Goal: Task Accomplishment & Management: Manage account settings

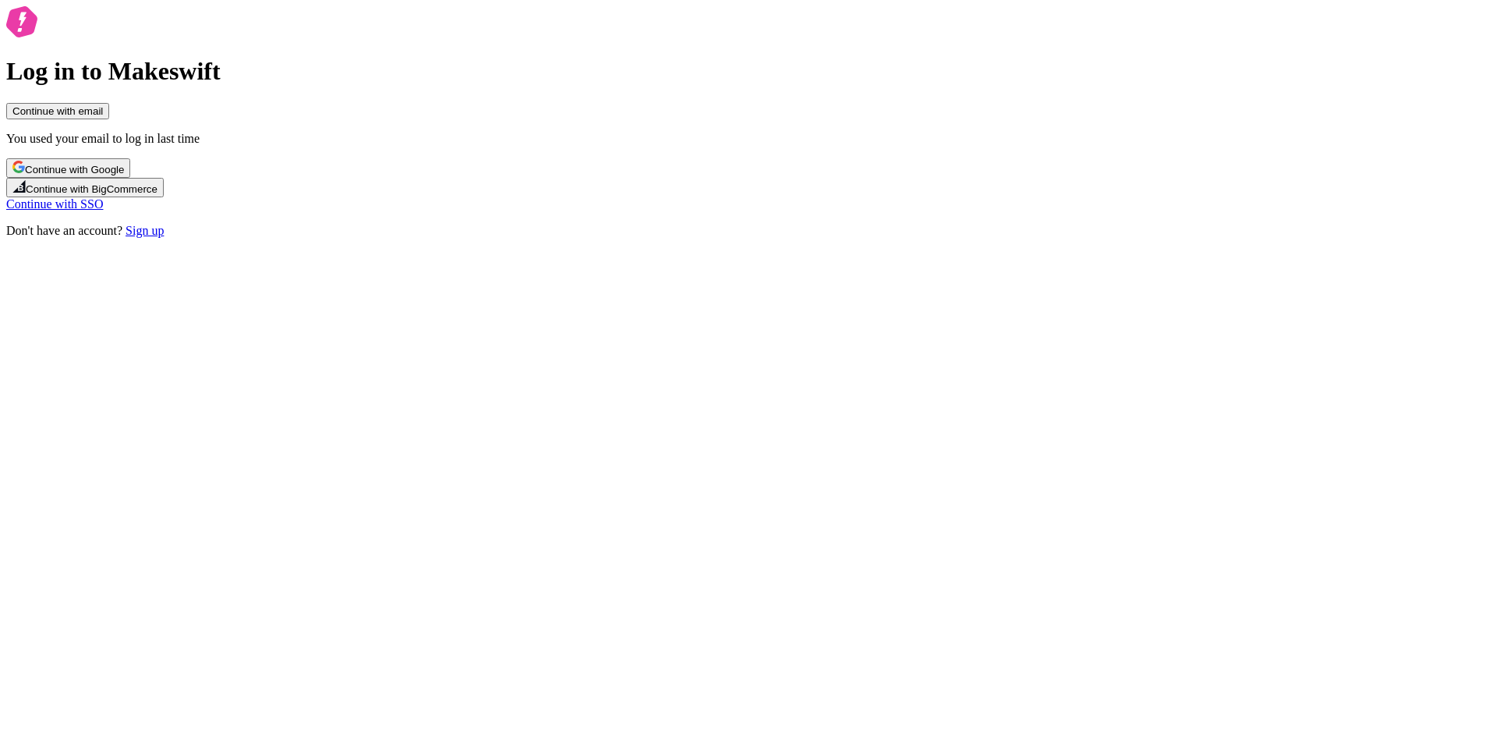
drag, startPoint x: 382, startPoint y: 97, endPoint x: 456, endPoint y: 261, distance: 180.4
click at [382, 97] on div "Log in to Makeswift Continue with email You used your email to log in last time…" at bounding box center [748, 122] width 1484 height 232
click at [124, 175] on span "Continue with Google" at bounding box center [74, 170] width 99 height 12
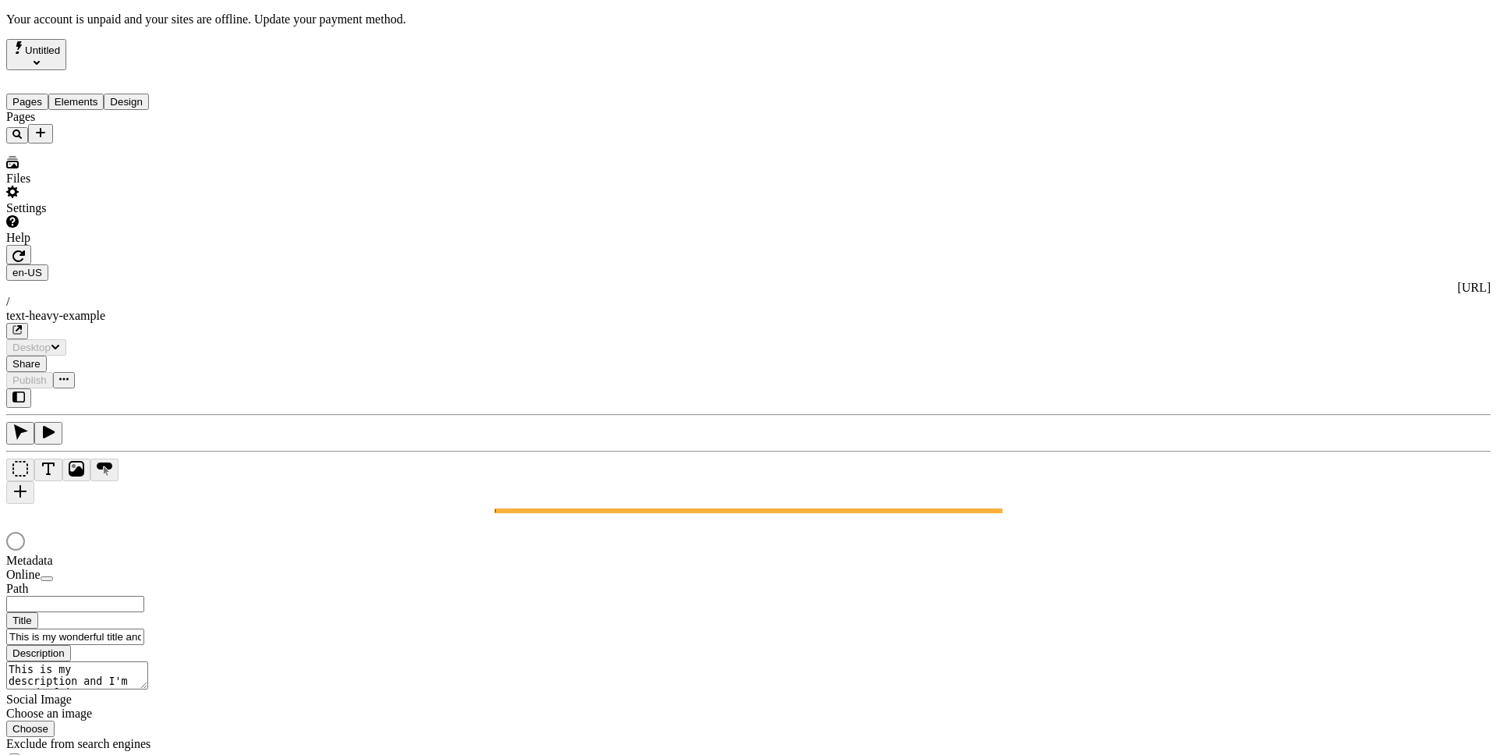
type input "/text-heavy-example"
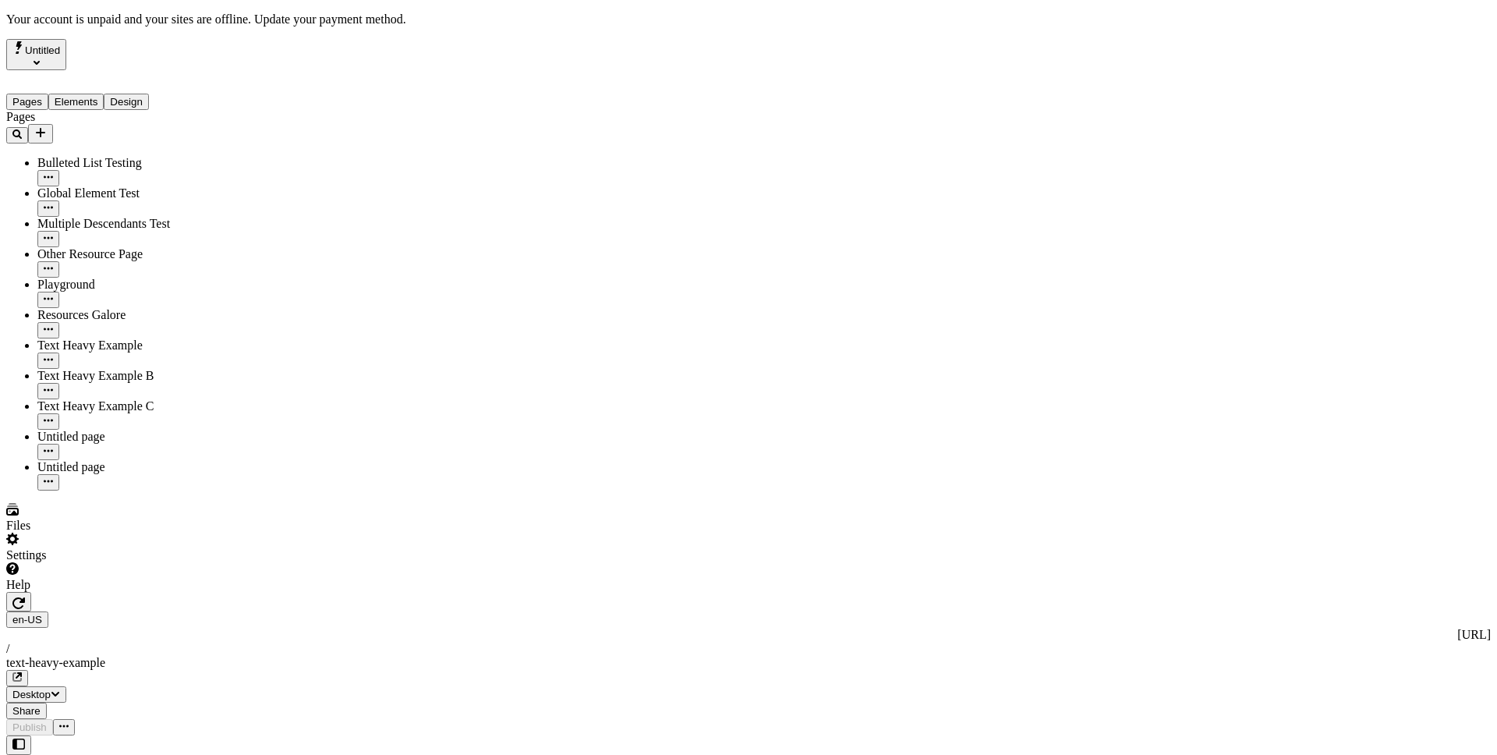
click at [147, 562] on div "Settings" at bounding box center [94, 547] width 177 height 30
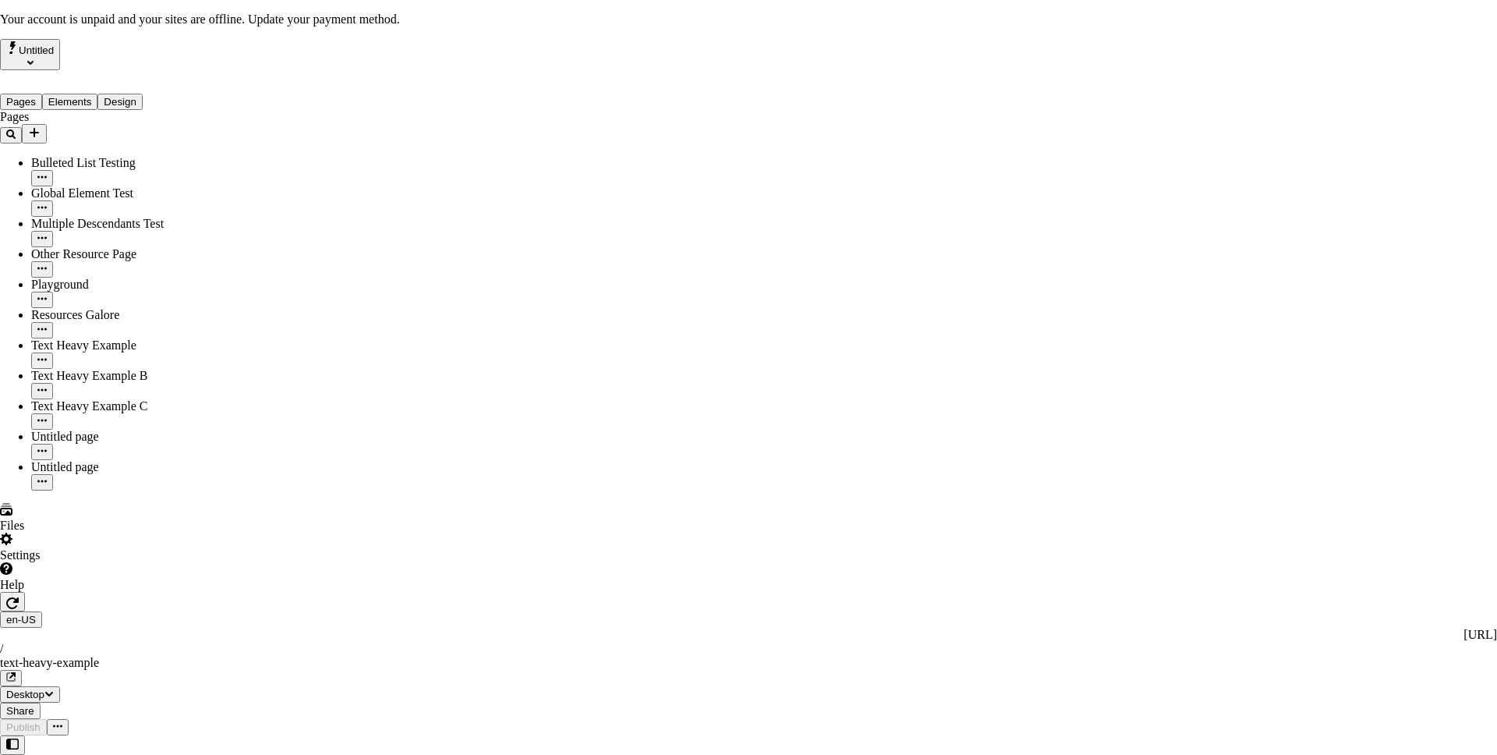
drag, startPoint x: 879, startPoint y: 183, endPoint x: 792, endPoint y: 170, distance: 87.5
drag, startPoint x: 837, startPoint y: 209, endPoint x: 903, endPoint y: 275, distance: 93.7
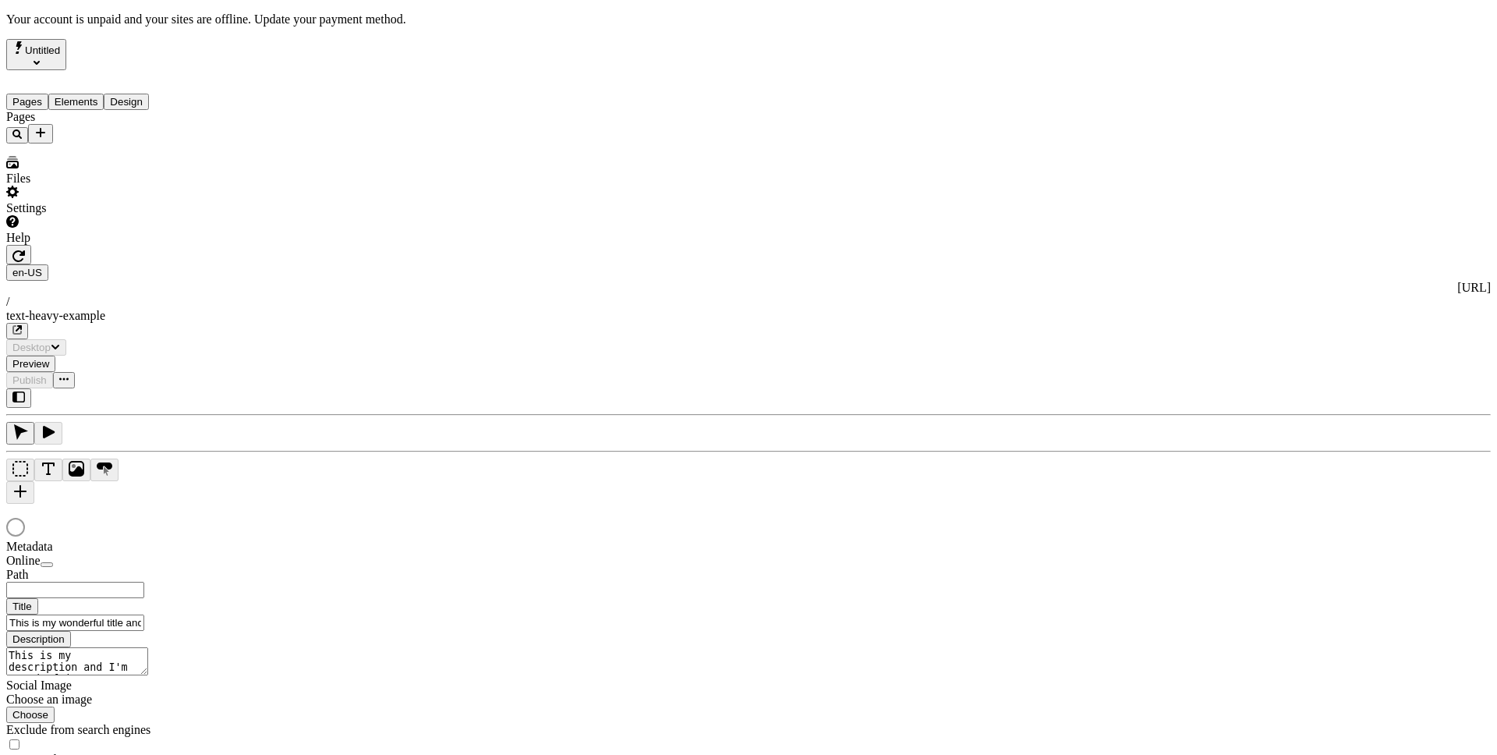
type input "/text-heavy-example"
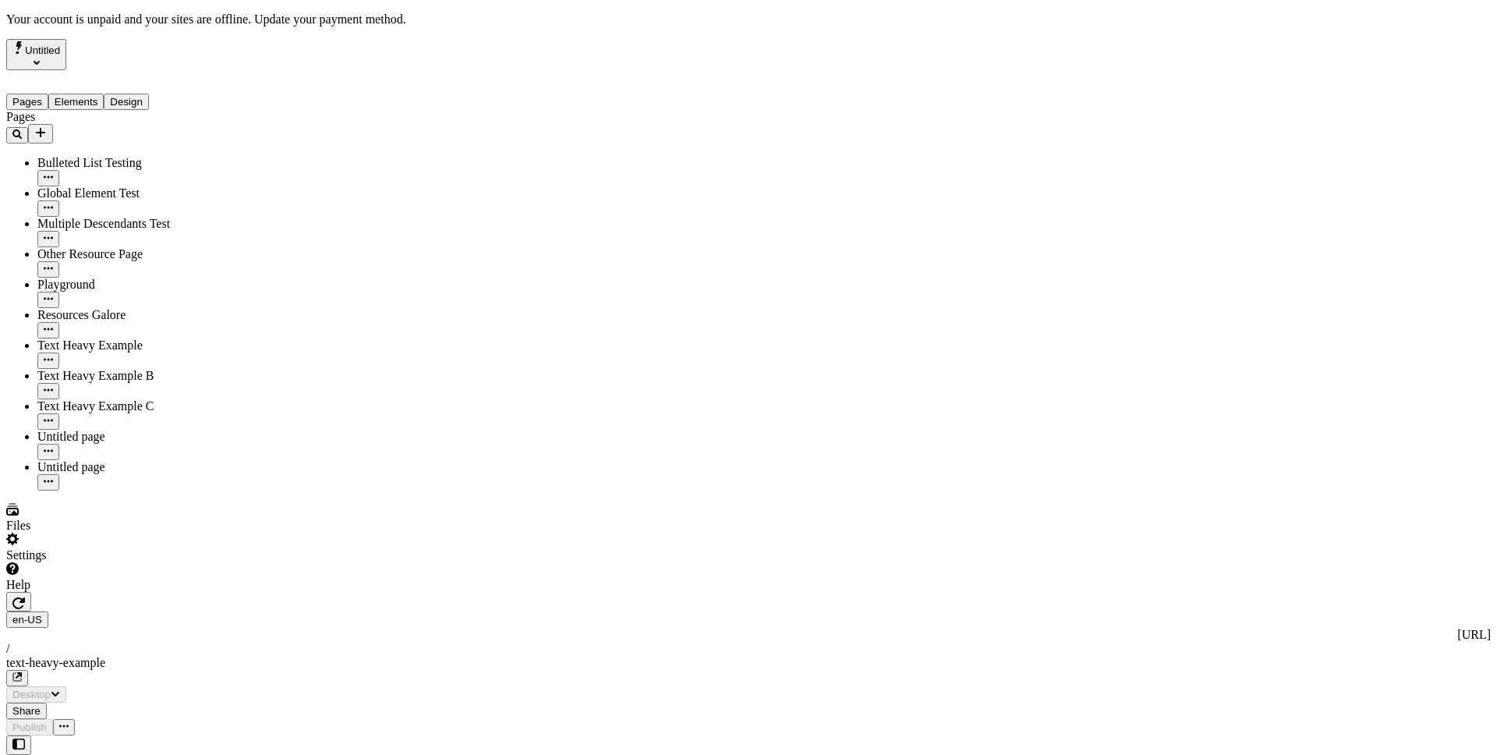
click at [221, 592] on div at bounding box center [116, 592] width 221 height 0
click at [160, 562] on div "Settings" at bounding box center [116, 547] width 221 height 30
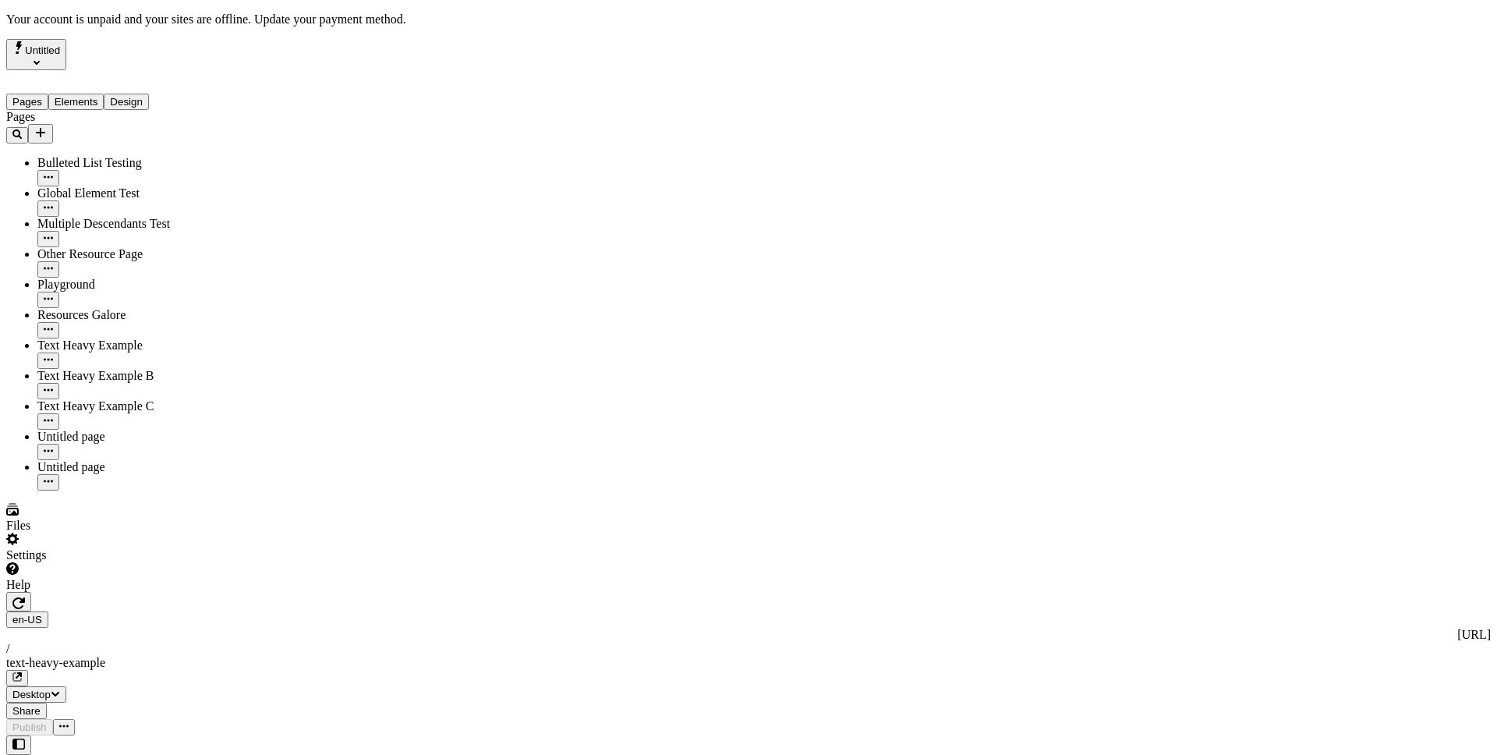
click at [113, 532] on div "Files" at bounding box center [116, 518] width 221 height 30
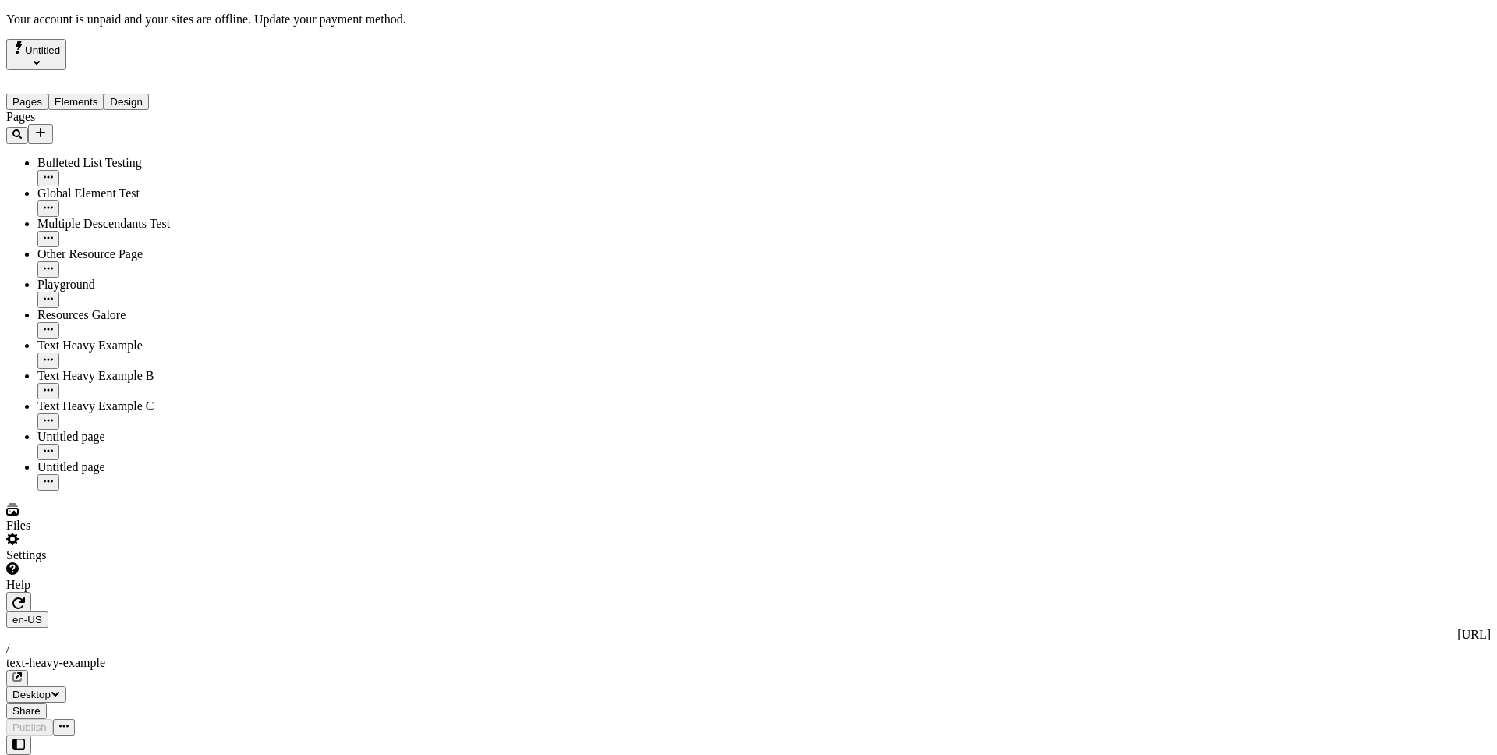
click at [109, 562] on div "Settings" at bounding box center [116, 547] width 221 height 30
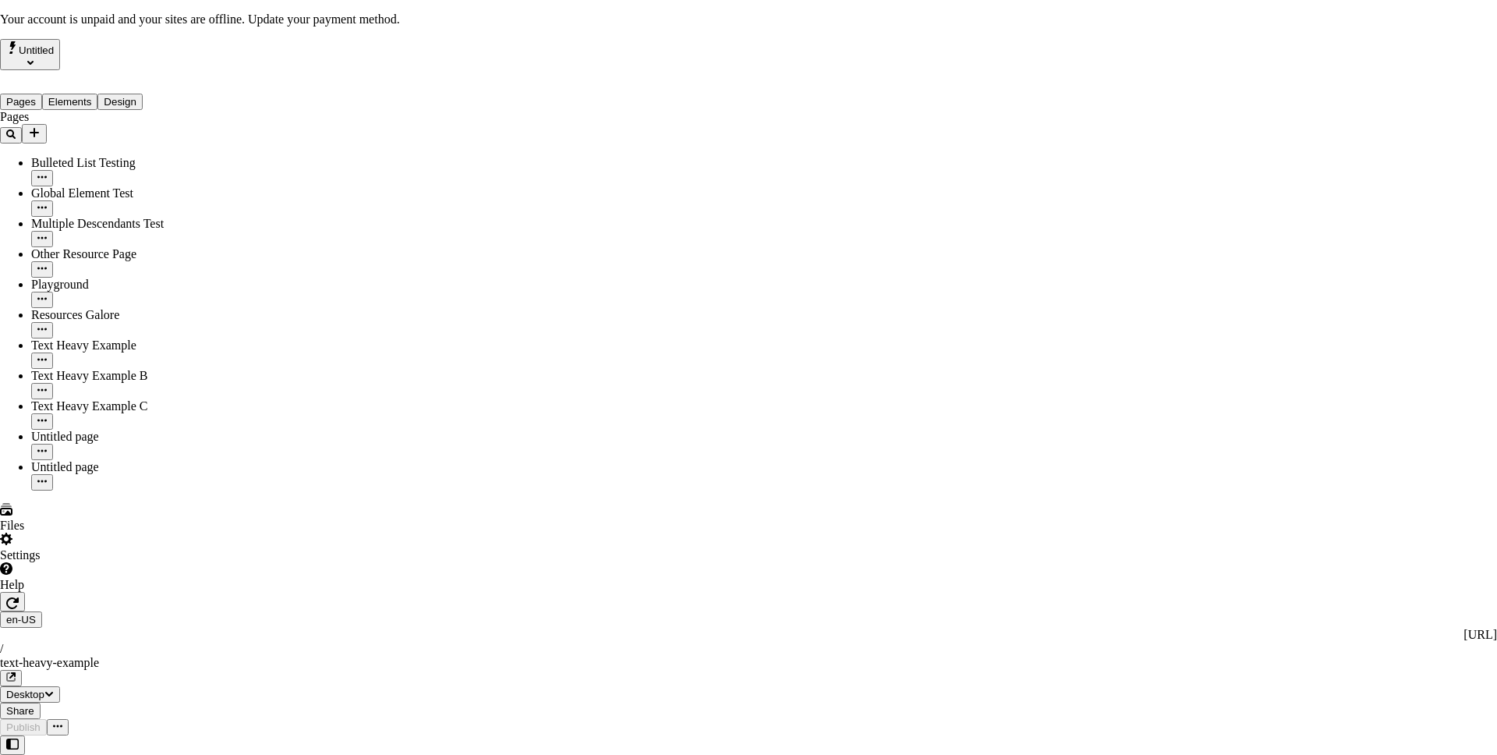
drag, startPoint x: 885, startPoint y: 583, endPoint x: 834, endPoint y: 320, distance: 268.3
drag, startPoint x: 885, startPoint y: 462, endPoint x: 885, endPoint y: 471, distance: 8.6
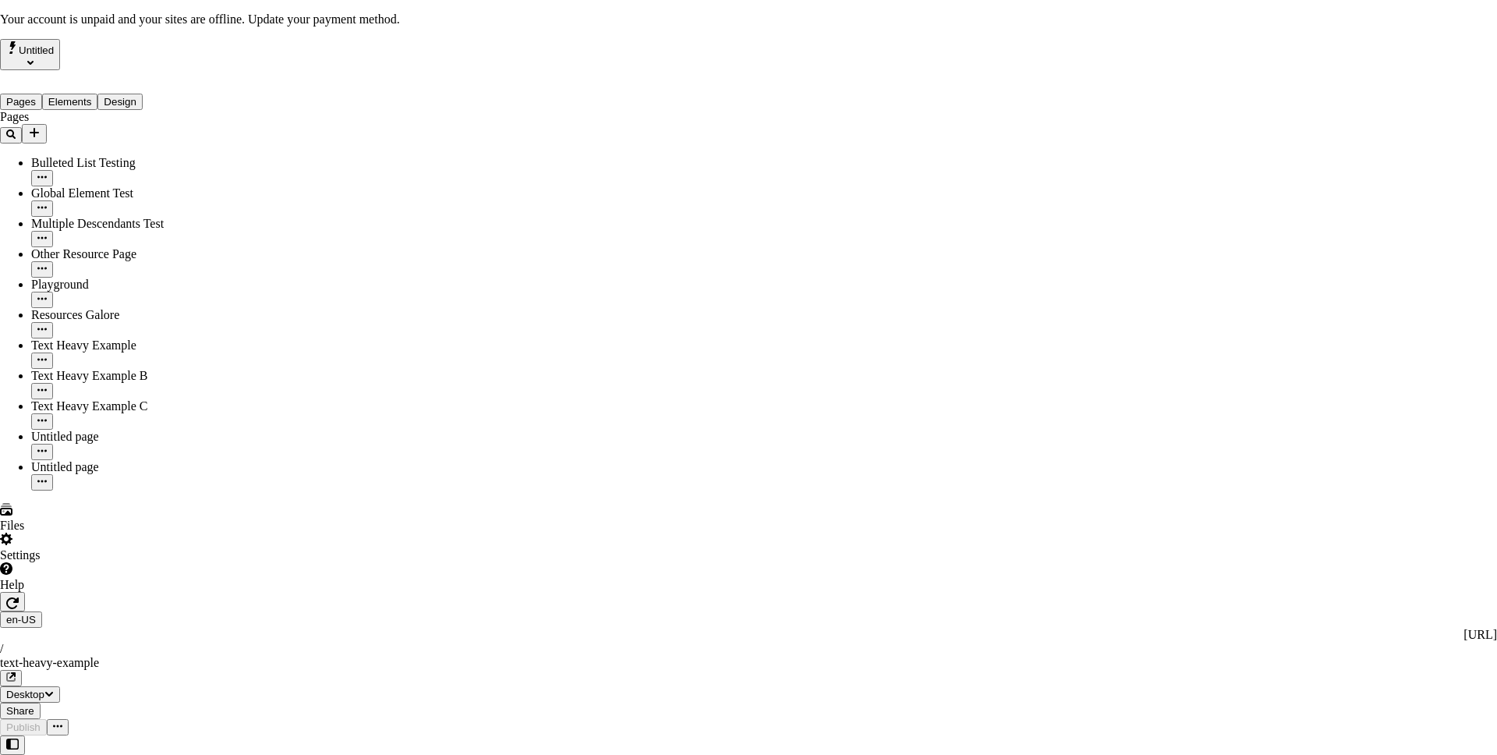
drag, startPoint x: 862, startPoint y: 541, endPoint x: 861, endPoint y: 276, distance: 265.0
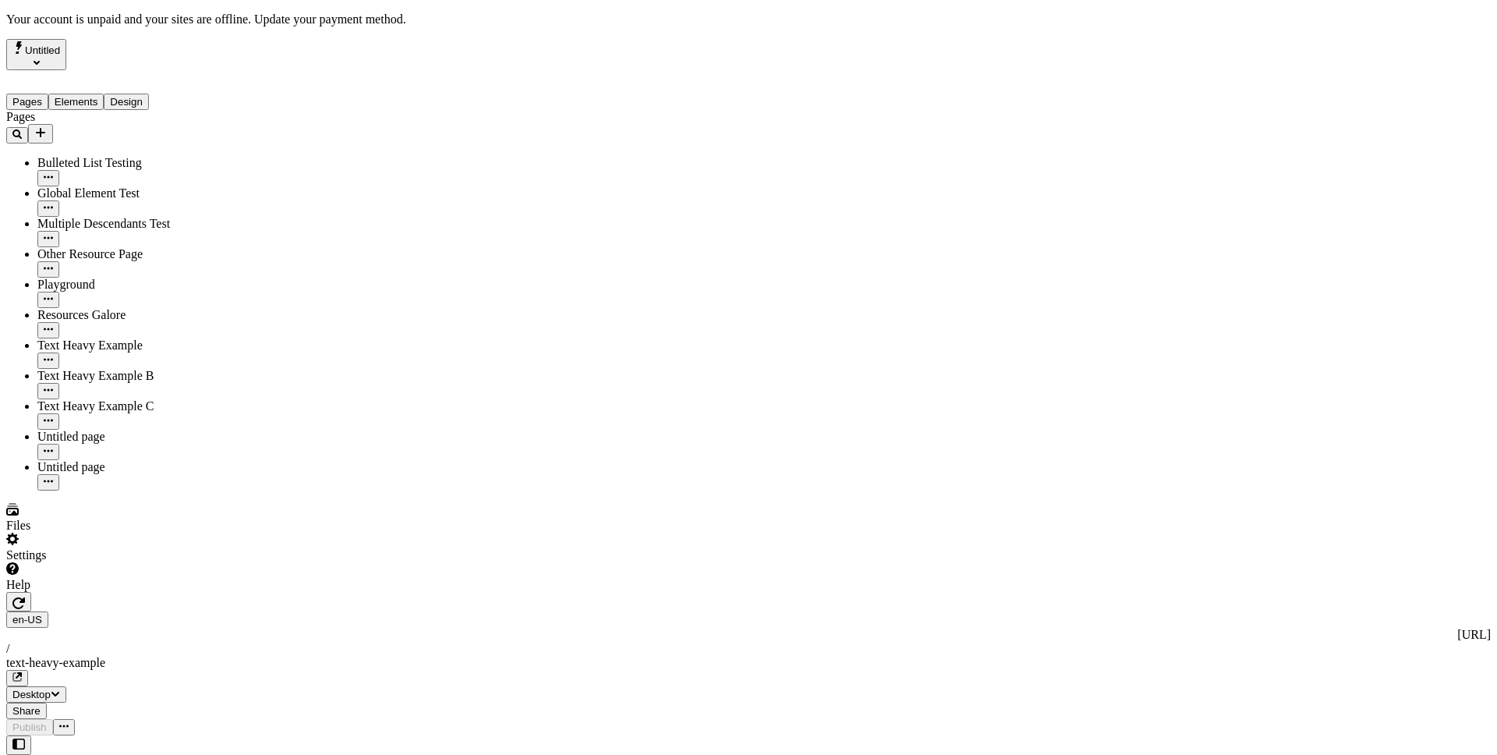
click at [111, 562] on div "Settings" at bounding box center [116, 547] width 221 height 30
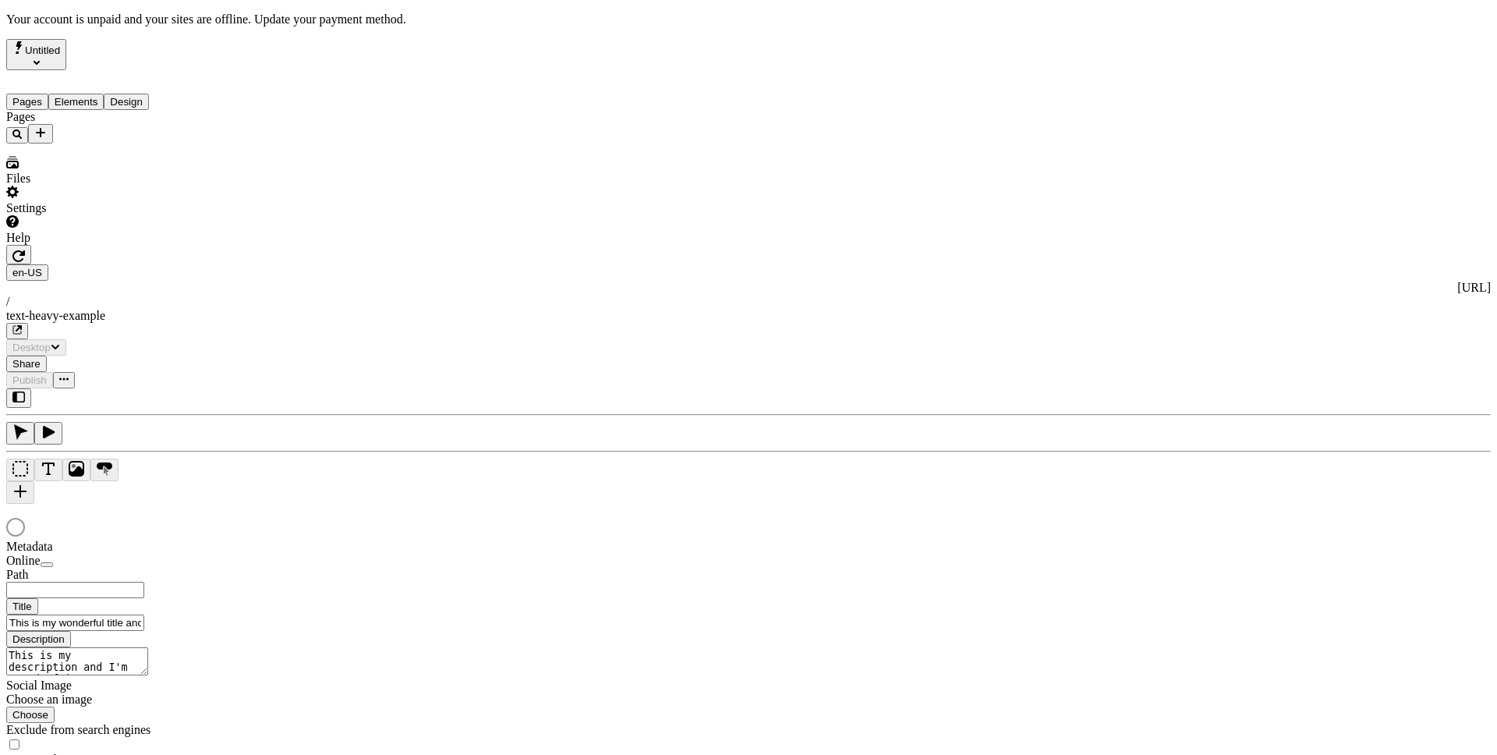
type input "/text-heavy-example"
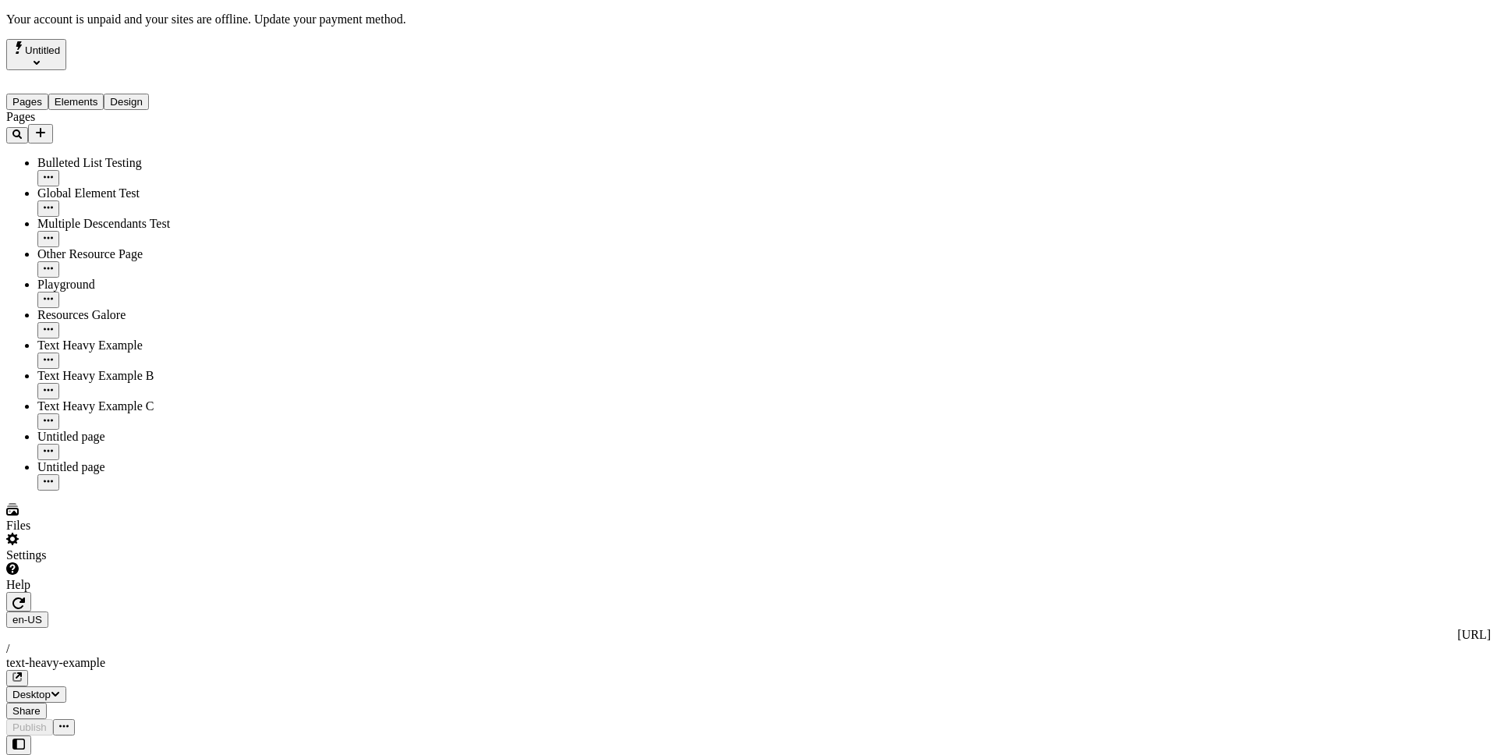
click at [155, 562] on div "Settings" at bounding box center [116, 547] width 221 height 30
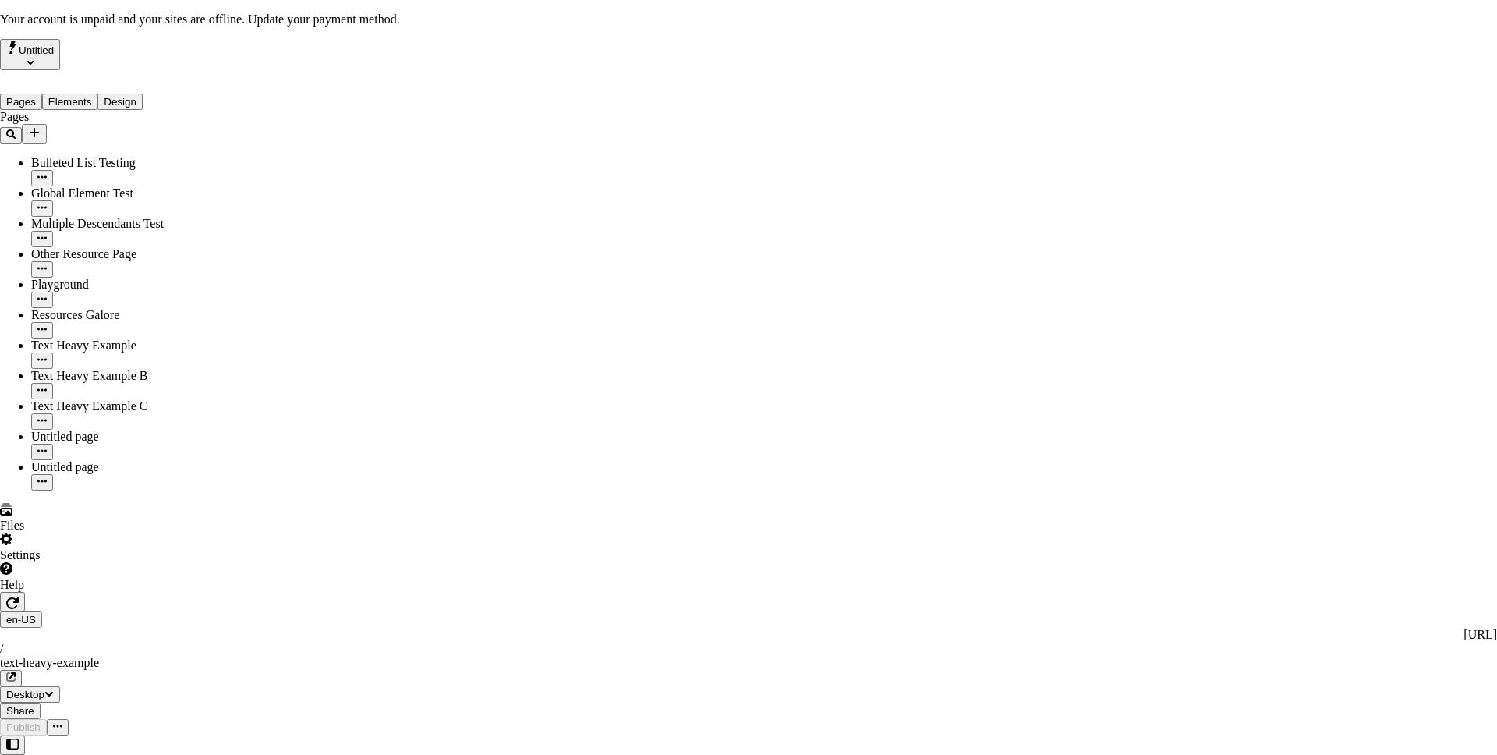
drag, startPoint x: 680, startPoint y: 554, endPoint x: 518, endPoint y: 568, distance: 161.9
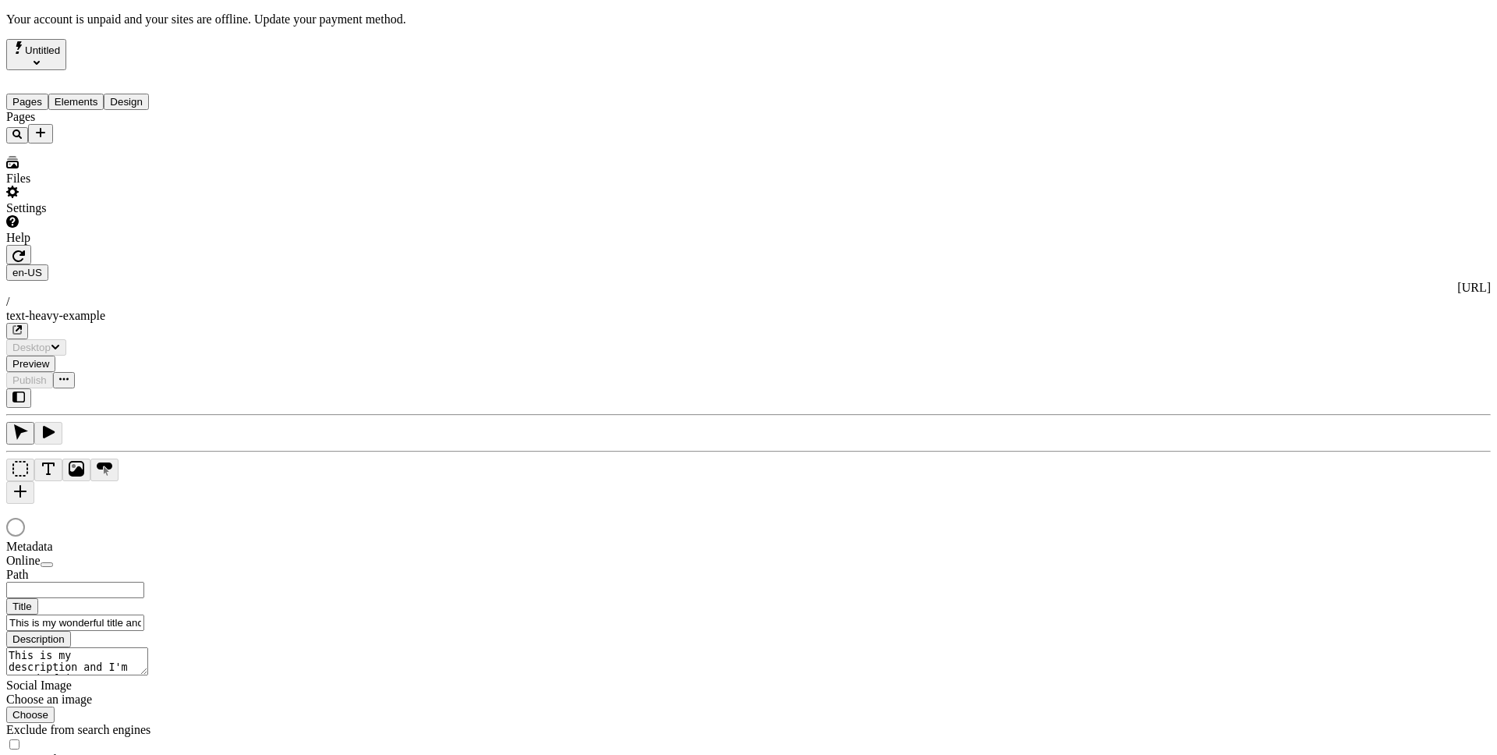
type input "/text-heavy-example"
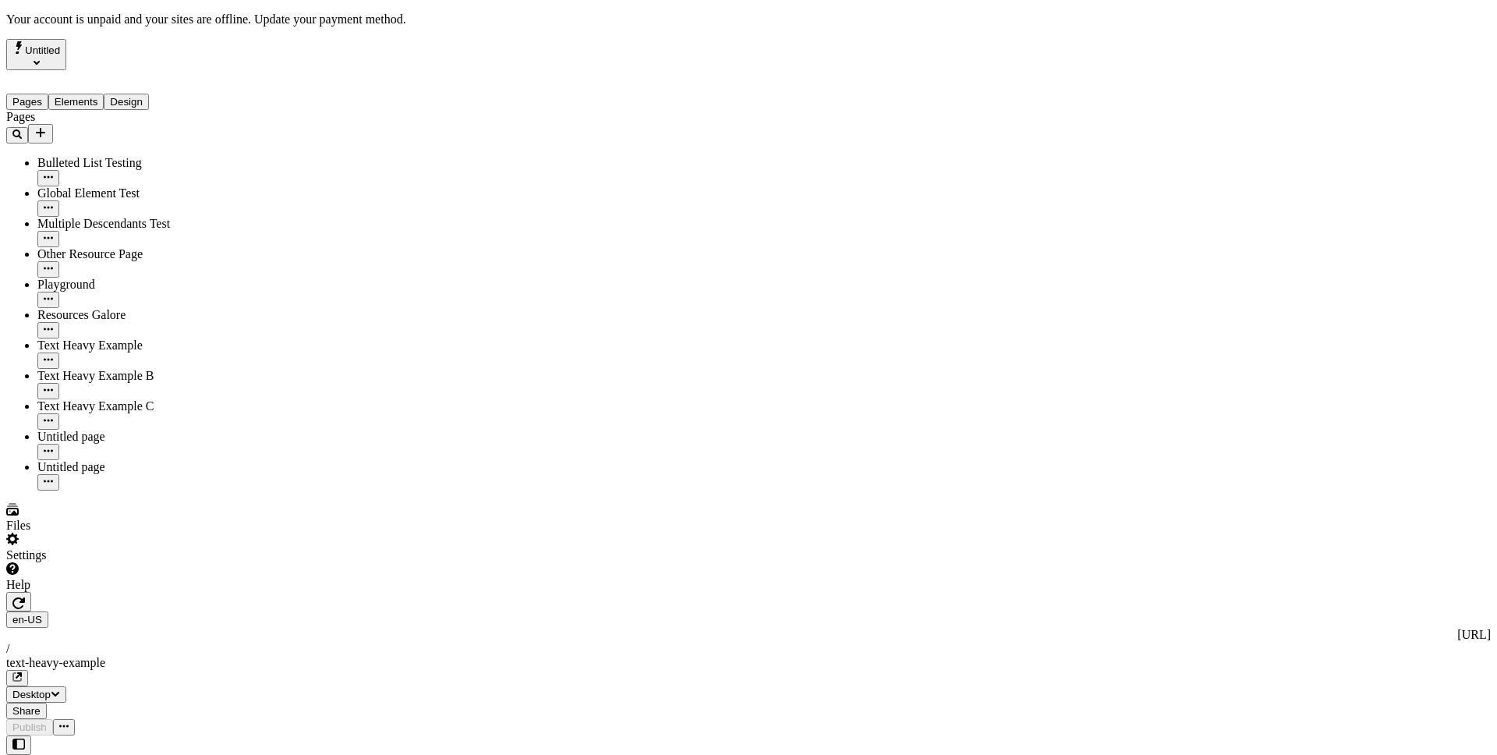
click at [187, 562] on div "Settings" at bounding box center [116, 547] width 221 height 30
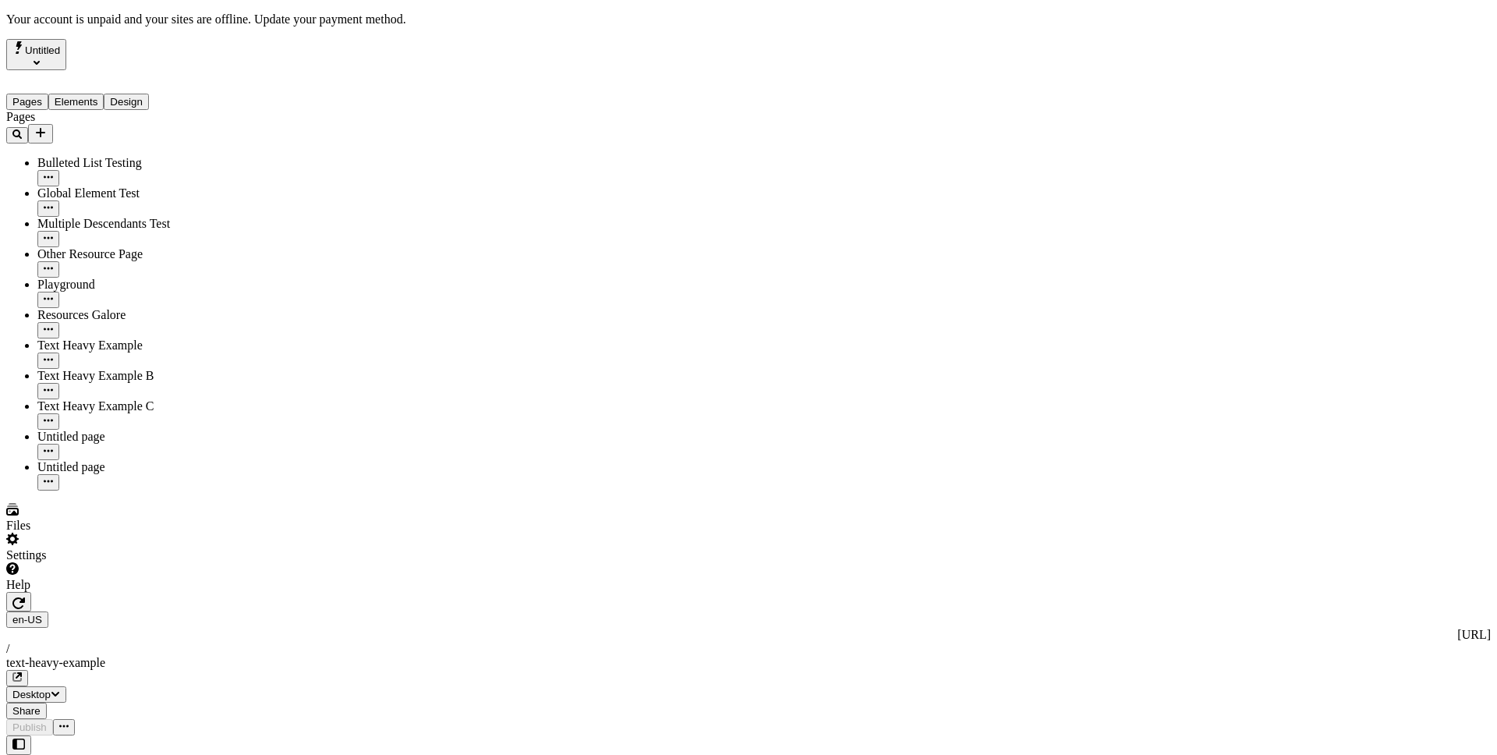
drag, startPoint x: 137, startPoint y: 53, endPoint x: 89, endPoint y: 55, distance: 48.4
click at [135, 53] on div "Untitled" at bounding box center [116, 54] width 221 height 31
click at [66, 45] on button "Untitled" at bounding box center [36, 54] width 60 height 31
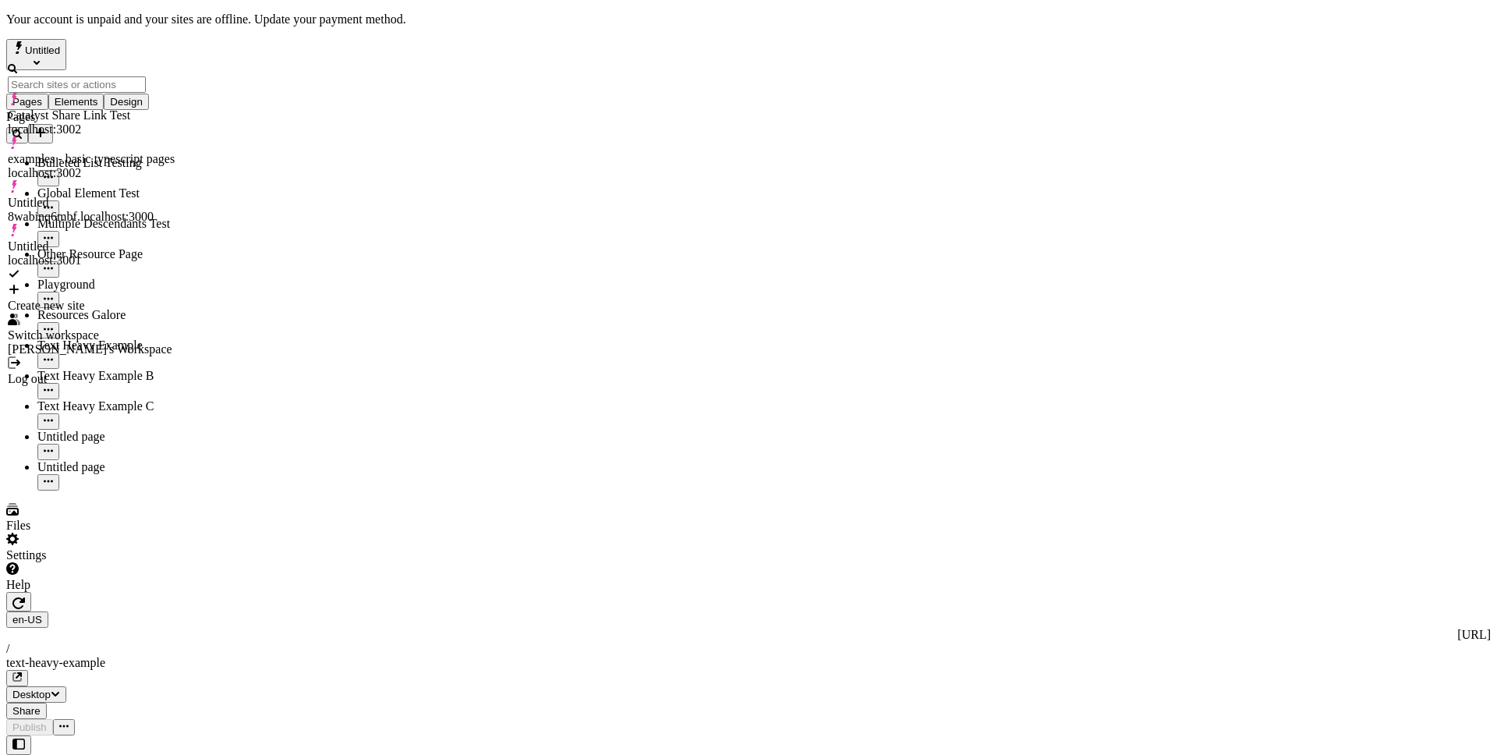
click at [92, 372] on div "Log out" at bounding box center [91, 379] width 167 height 14
